Goal: Task Accomplishment & Management: Manage account settings

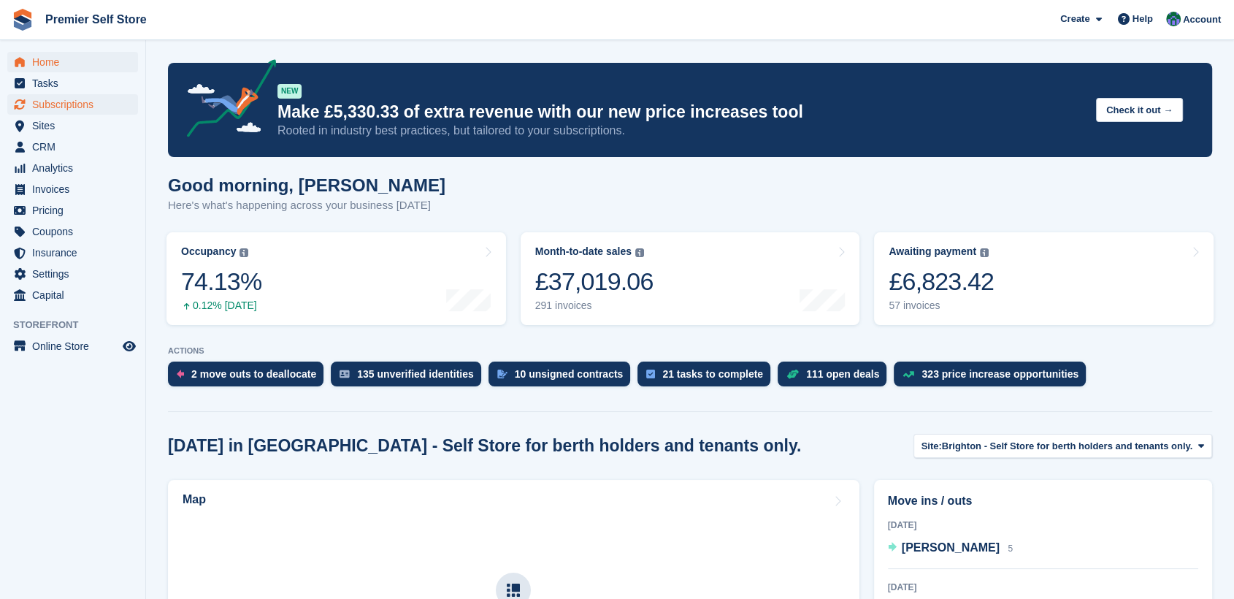
click at [63, 102] on span "Subscriptions" at bounding box center [76, 104] width 88 height 20
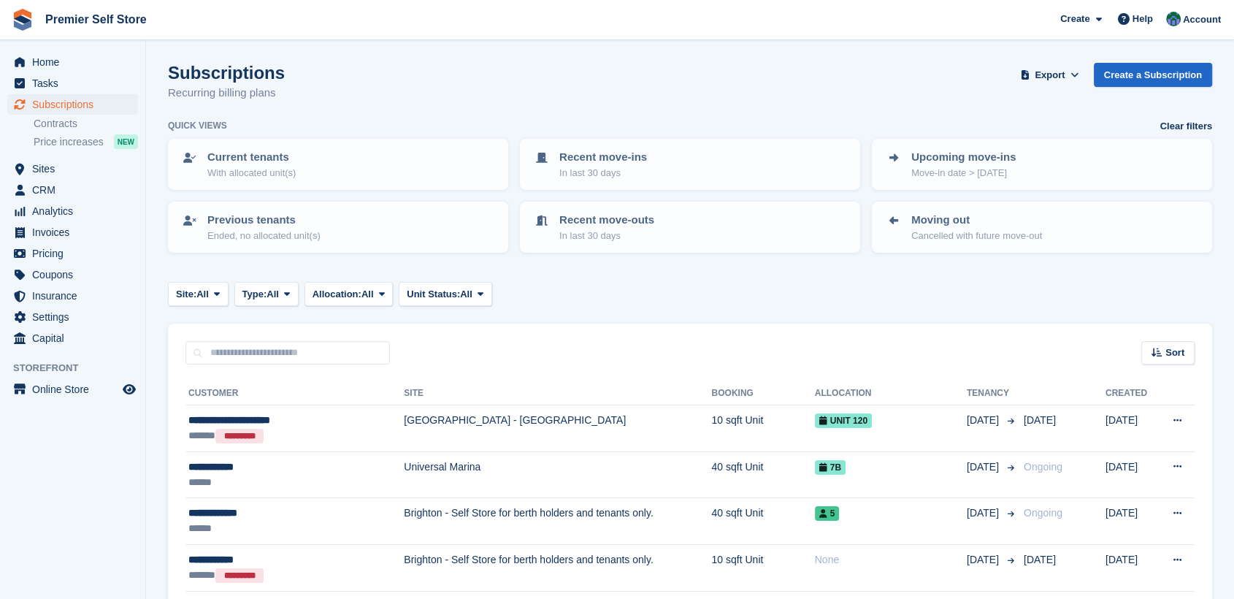
scroll to position [81, 0]
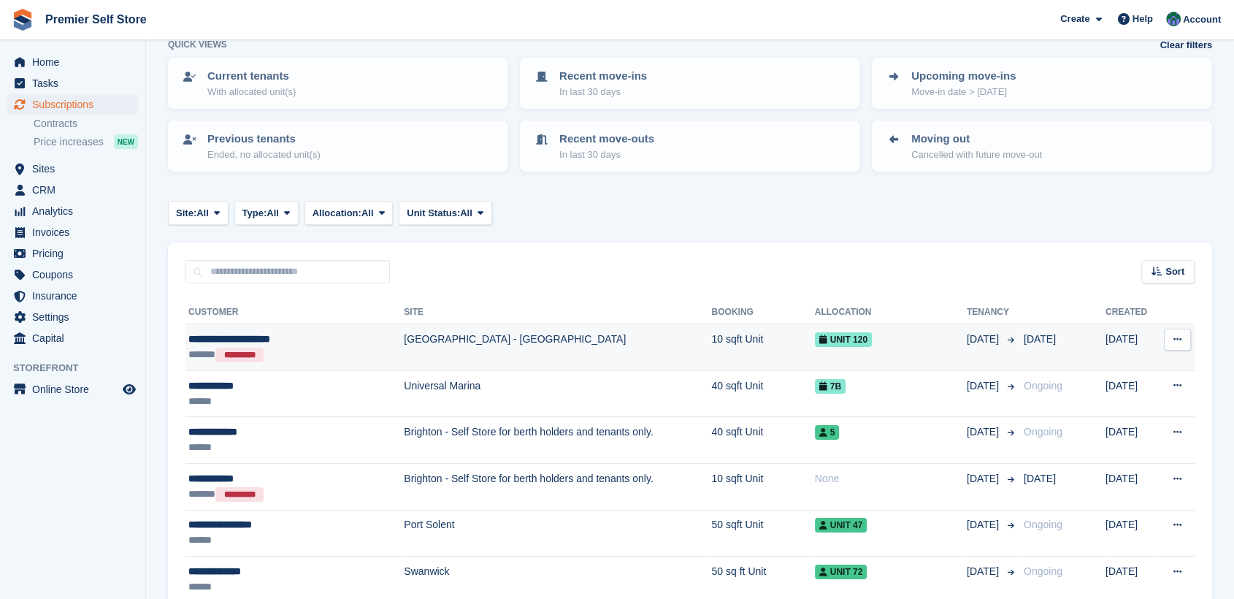
click at [233, 340] on div "**********" at bounding box center [275, 339] width 175 height 15
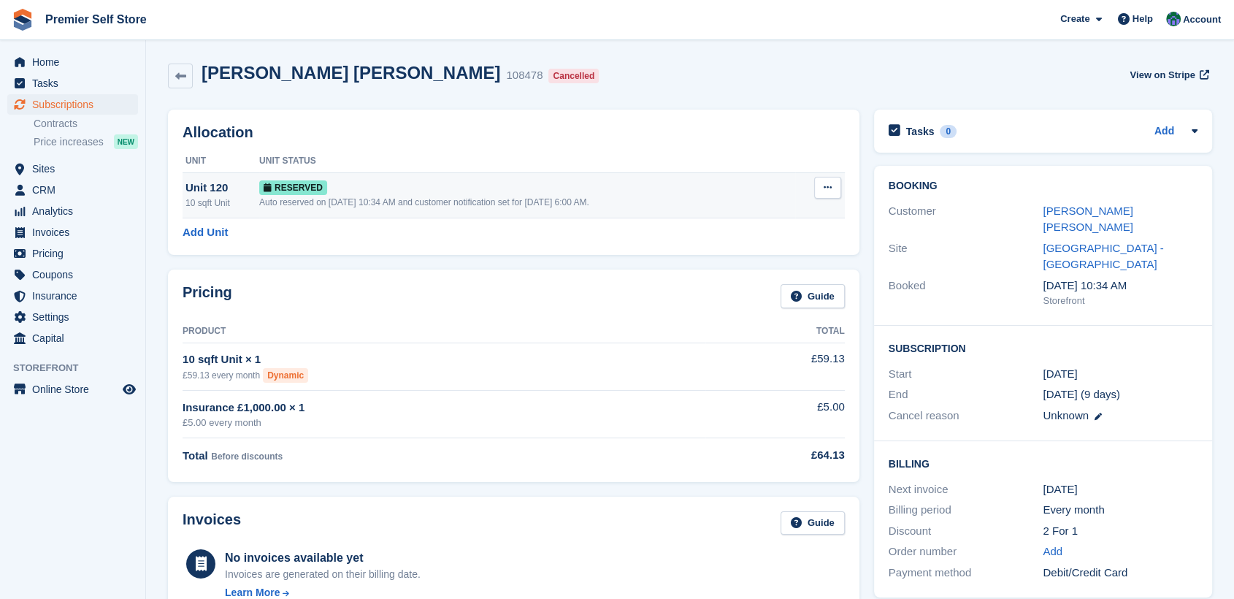
click at [826, 190] on icon at bounding box center [828, 187] width 8 height 9
click at [734, 245] on p "Deallocate" at bounding box center [771, 247] width 127 height 19
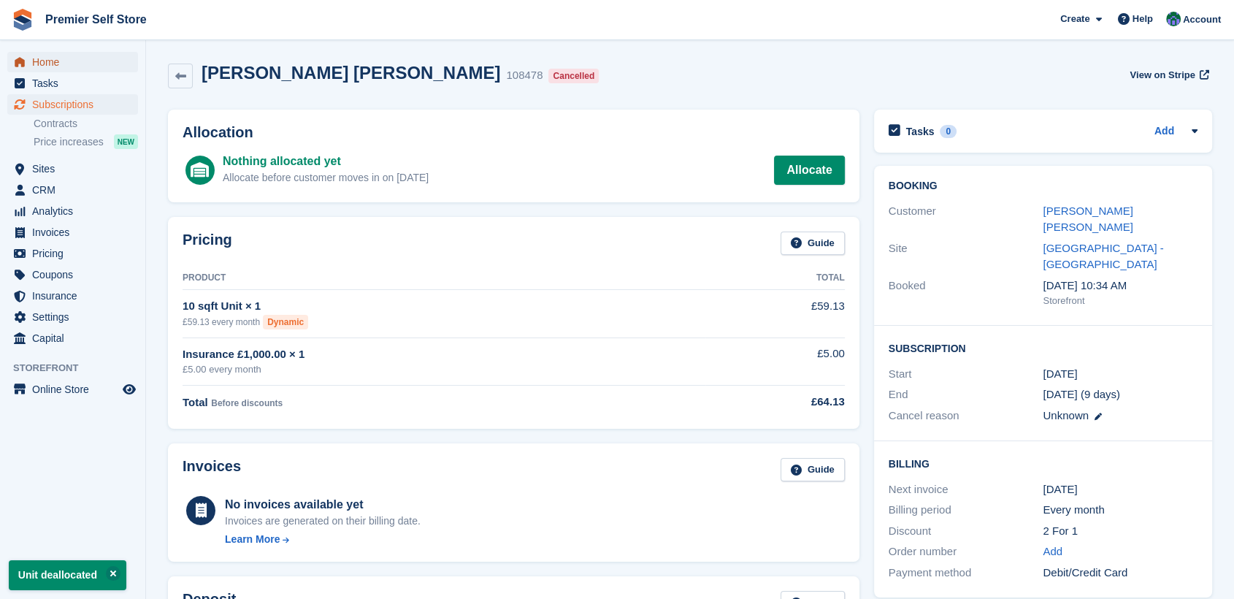
click at [28, 64] on span "menu" at bounding box center [20, 62] width 18 height 18
